Goal: Transaction & Acquisition: Purchase product/service

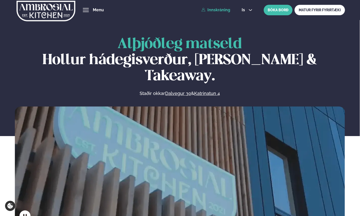
click at [220, 10] on link "Innskráning" at bounding box center [215, 10] width 29 height 5
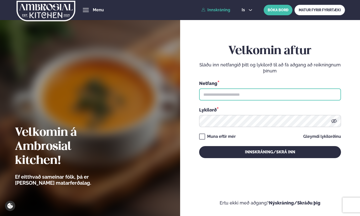
type input "**********"
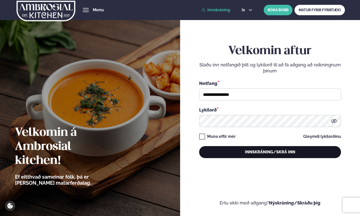
click at [225, 153] on button "Innskráning/Skrá inn" at bounding box center [270, 152] width 142 height 12
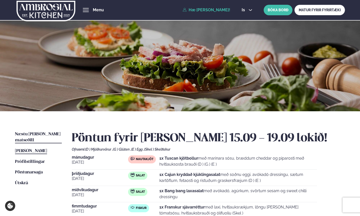
click at [40, 132] on span "Næstu [PERSON_NAME] matseðill" at bounding box center [38, 137] width 46 height 10
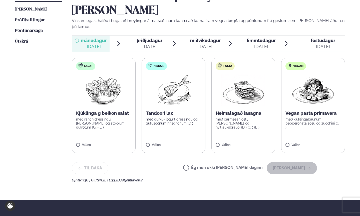
scroll to position [143, 0]
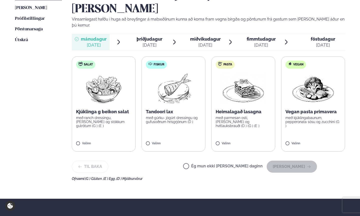
click at [162, 116] on p "með gúrku- jógúrt dressingu og gufusoðnum hrísgrjónum (D )" at bounding box center [173, 120] width 55 height 8
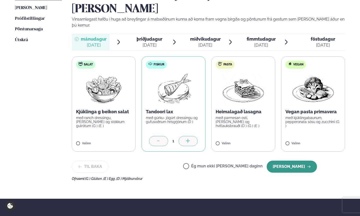
click at [295, 160] on button "[PERSON_NAME]" at bounding box center [292, 166] width 50 height 12
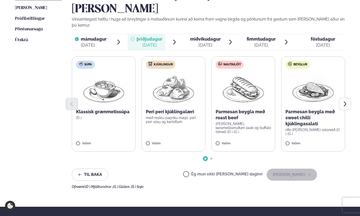
scroll to position [143, 0]
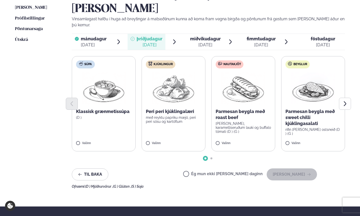
click at [172, 117] on label "Kjúklingur Peri peri kjúklingalæri með reyktu papriku mæjó, peri peri sósu og k…" at bounding box center [174, 103] width 64 height 95
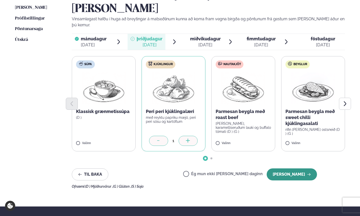
click at [291, 168] on button "[PERSON_NAME]" at bounding box center [292, 174] width 50 height 12
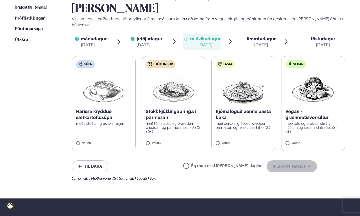
click at [176, 108] on p "Stökk kjúklingabringa í parmesan" at bounding box center [173, 114] width 55 height 12
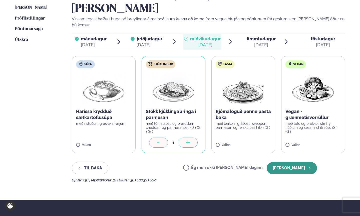
click at [294, 162] on button "[PERSON_NAME]" at bounding box center [292, 168] width 50 height 12
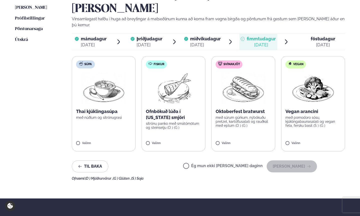
click at [175, 108] on p "Ofnbökuð lúða í [US_STATE] smjöri" at bounding box center [173, 114] width 55 height 12
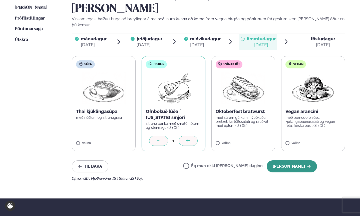
click at [295, 160] on button "[PERSON_NAME]" at bounding box center [292, 166] width 50 height 12
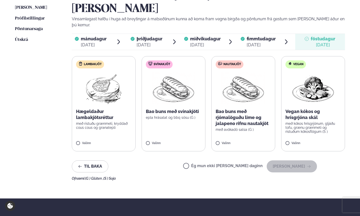
click at [240, 108] on p "Bao buns með rjómalöguðu lime og jalapeno rifnu nautakjöt" at bounding box center [243, 117] width 55 height 18
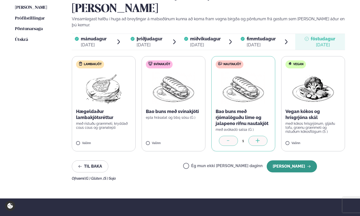
click at [295, 160] on button "[PERSON_NAME]" at bounding box center [292, 166] width 50 height 12
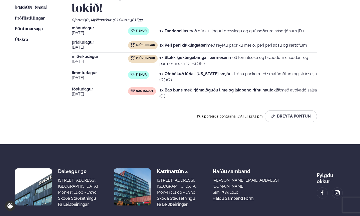
click at [189, 55] on strong "1x Stökk kjúklingabringa í parmesan" at bounding box center [193, 57] width 69 height 5
click at [299, 110] on button "Breyta Pöntun" at bounding box center [291, 116] width 52 height 12
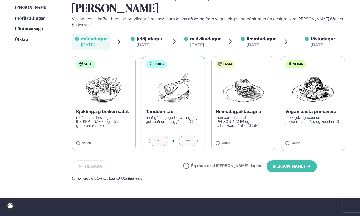
click at [206, 36] on span "miðvikudagur" at bounding box center [205, 38] width 31 height 5
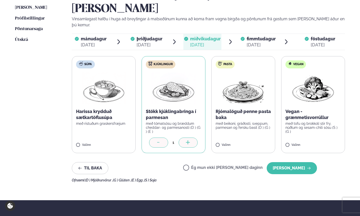
click at [255, 36] on span "fimmtudagur" at bounding box center [261, 38] width 29 height 5
